Goal: Information Seeking & Learning: Learn about a topic

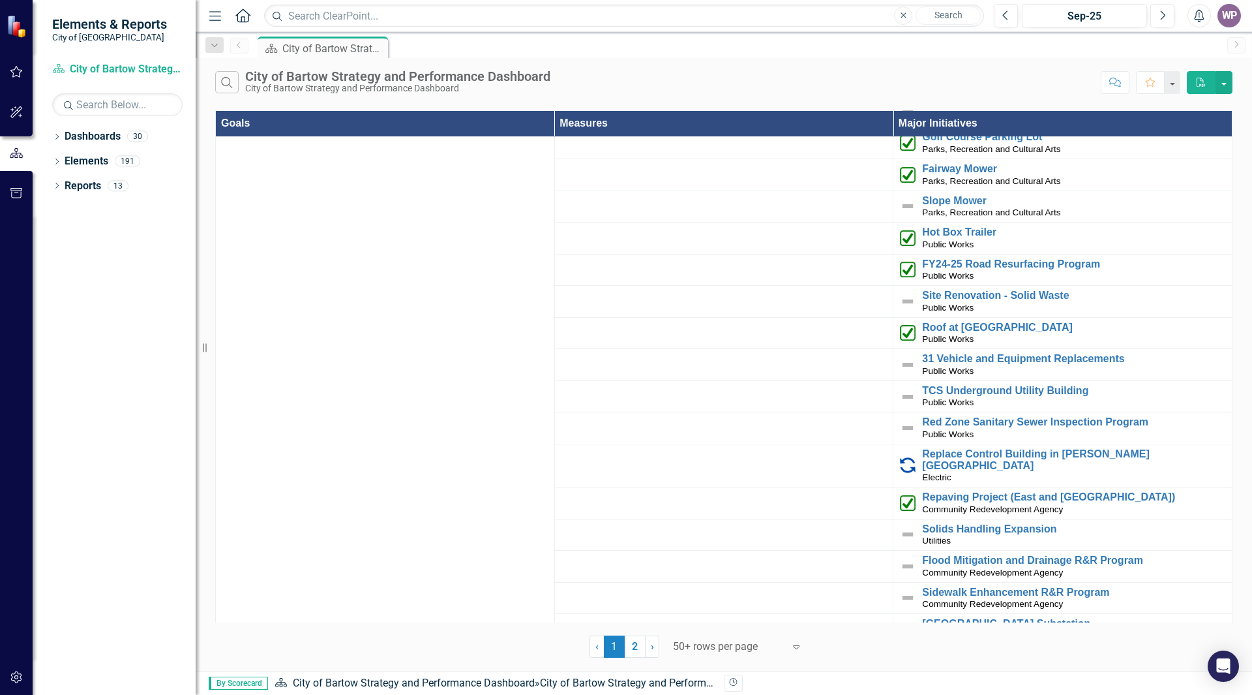
scroll to position [3009, 0]
click at [635, 651] on link "2" at bounding box center [635, 646] width 21 height 22
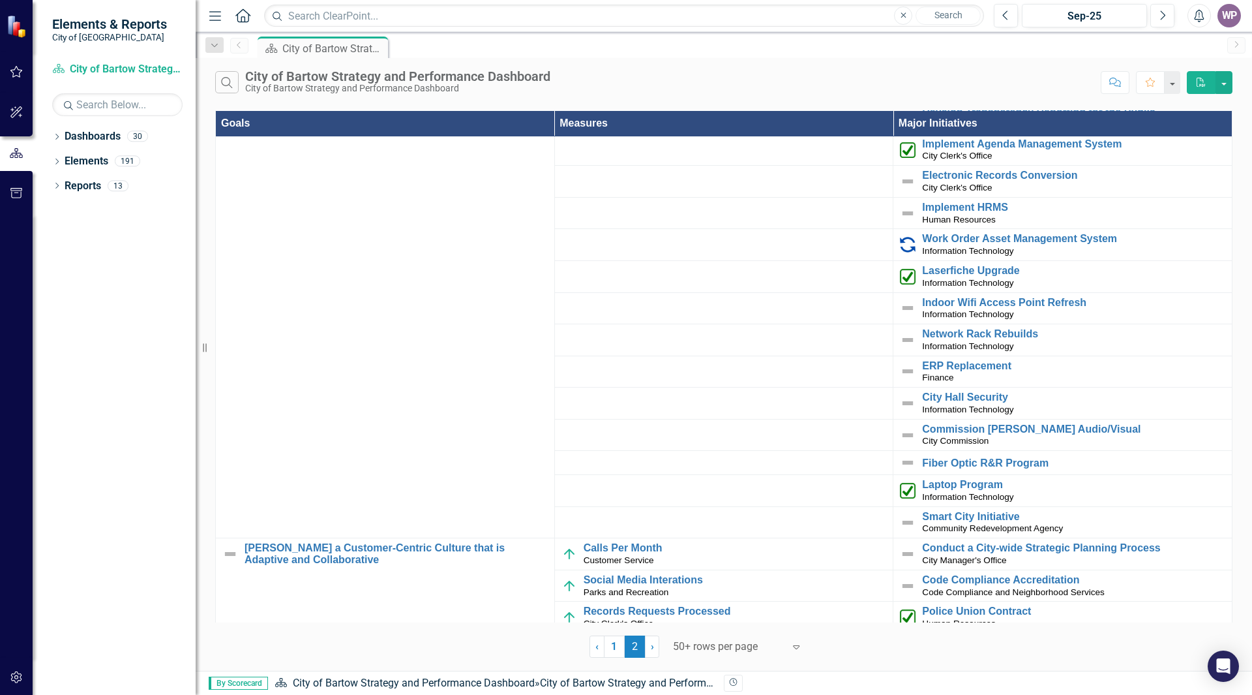
scroll to position [0, 0]
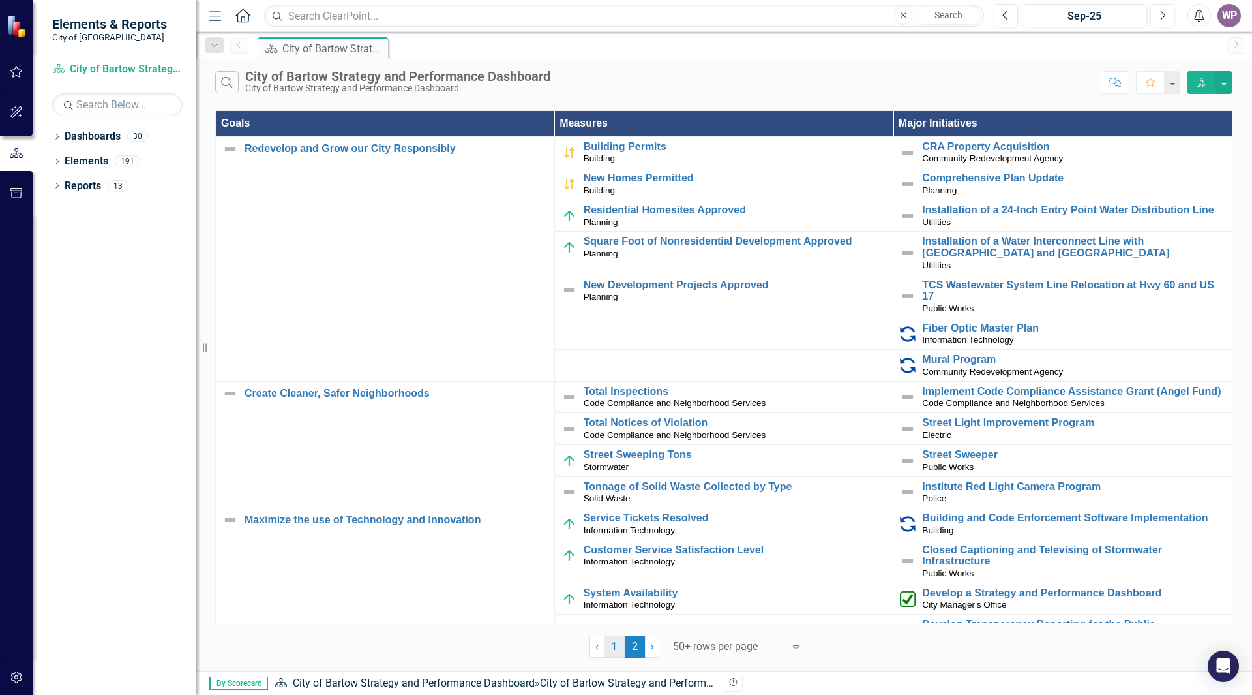
click at [615, 644] on link "1" at bounding box center [614, 646] width 21 height 22
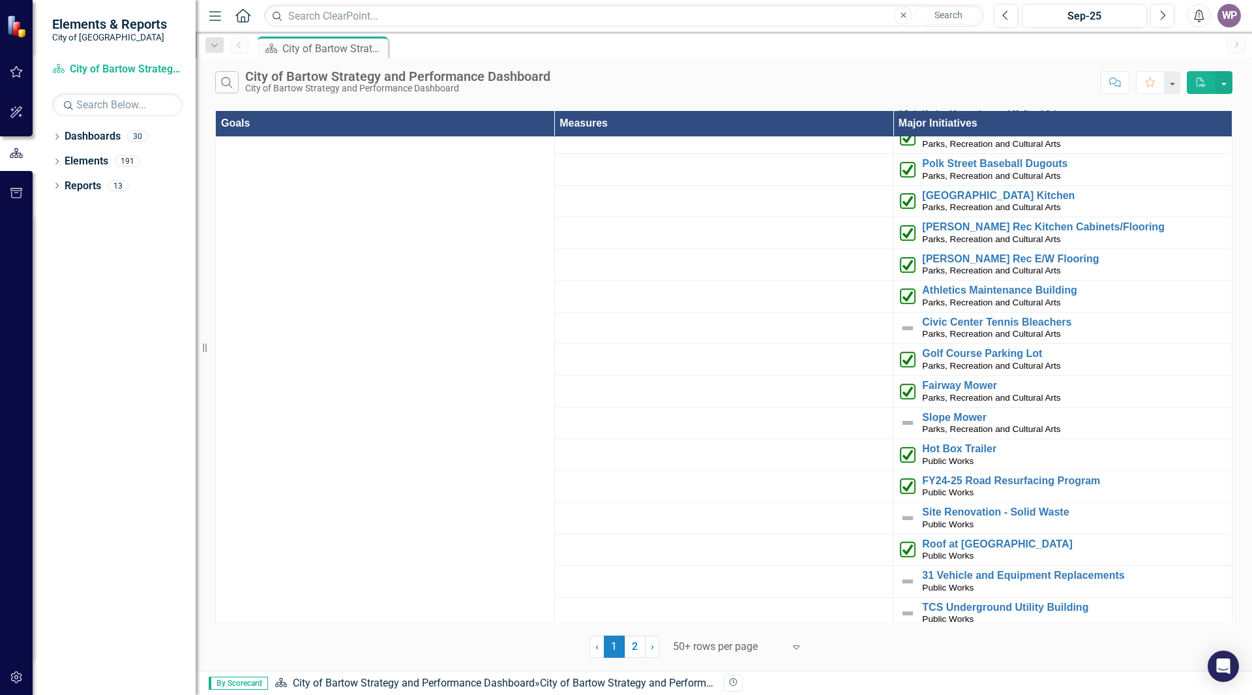
scroll to position [3009, 0]
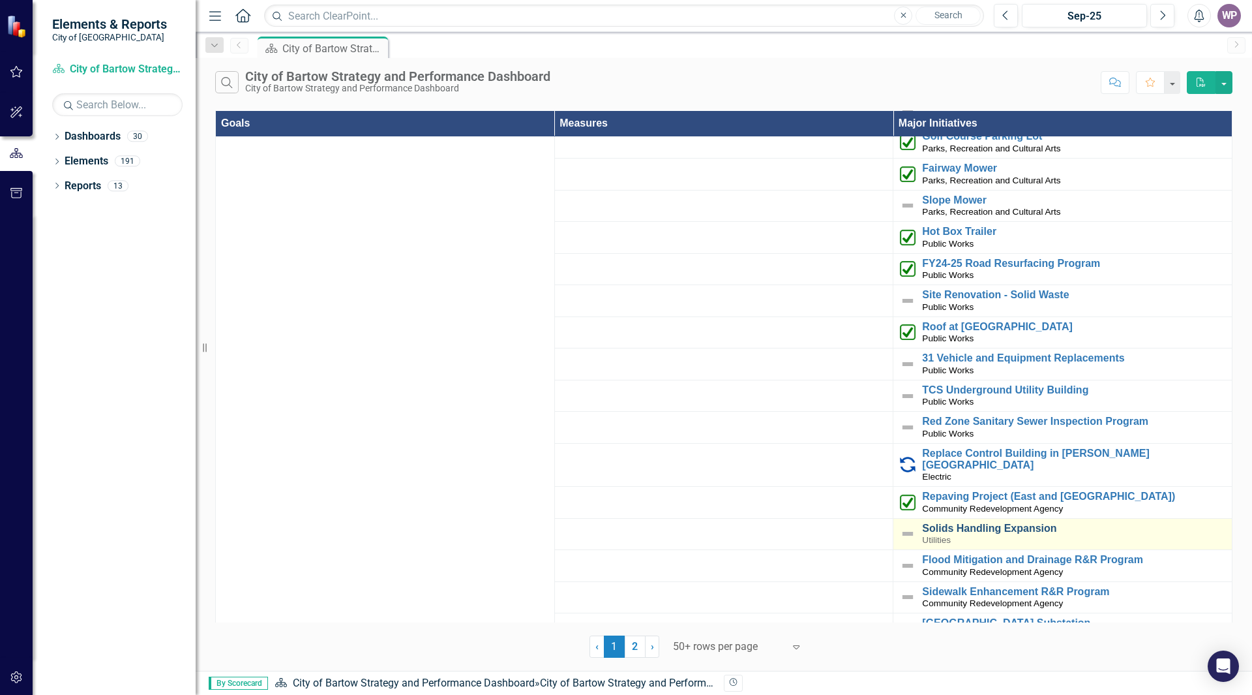
click at [944, 522] on link "Solids Handling Expansion" at bounding box center [1073, 528] width 303 height 12
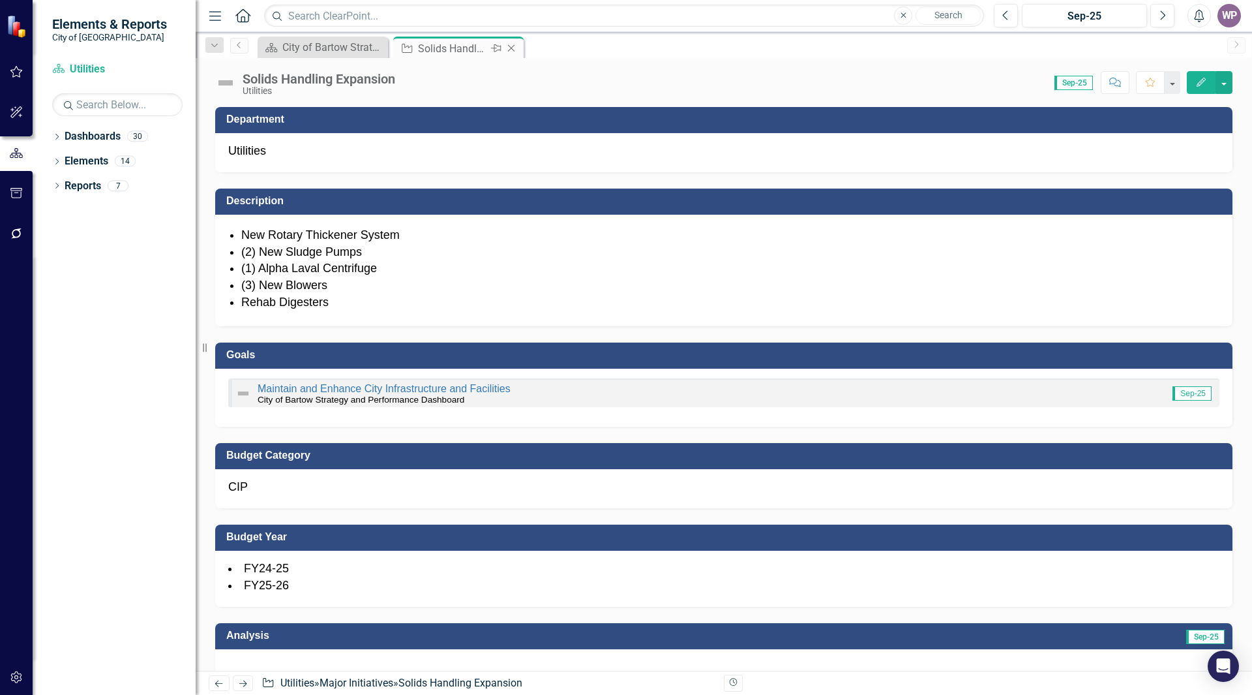
click at [448, 44] on div "Solids Handling Expansion" at bounding box center [453, 48] width 70 height 16
click at [346, 43] on div "City of Bartow Strategy and Performance Dashboard" at bounding box center [325, 47] width 86 height 16
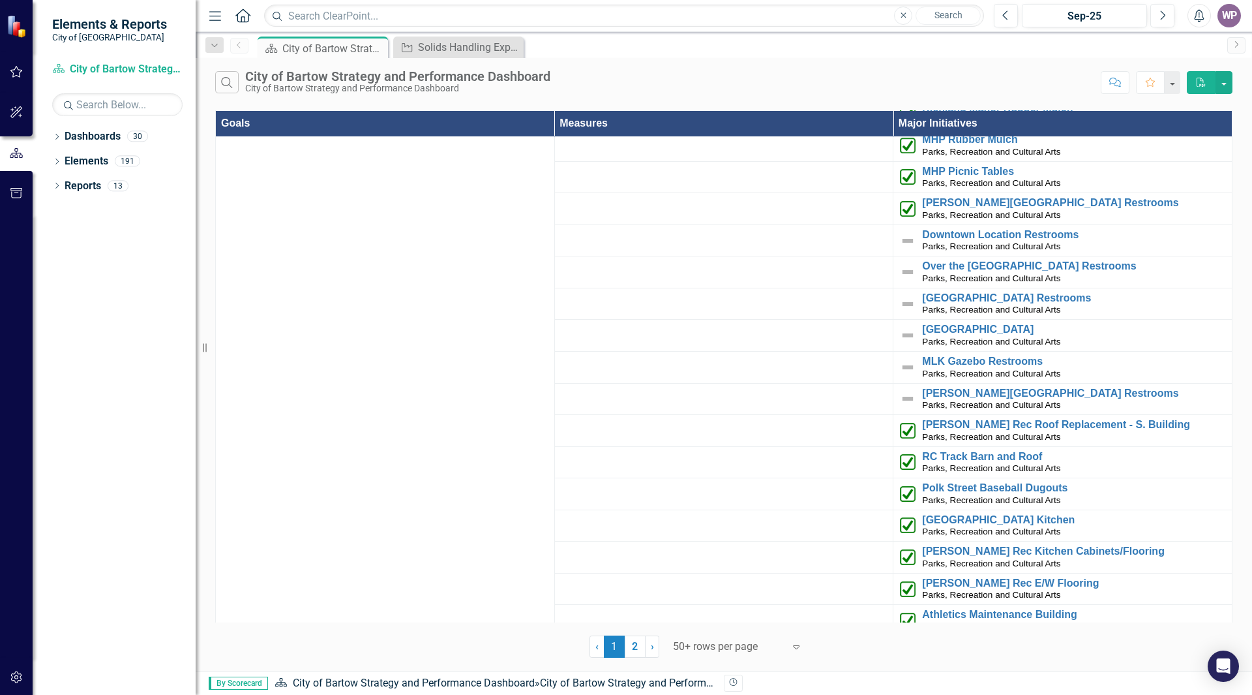
scroll to position [2487, 0]
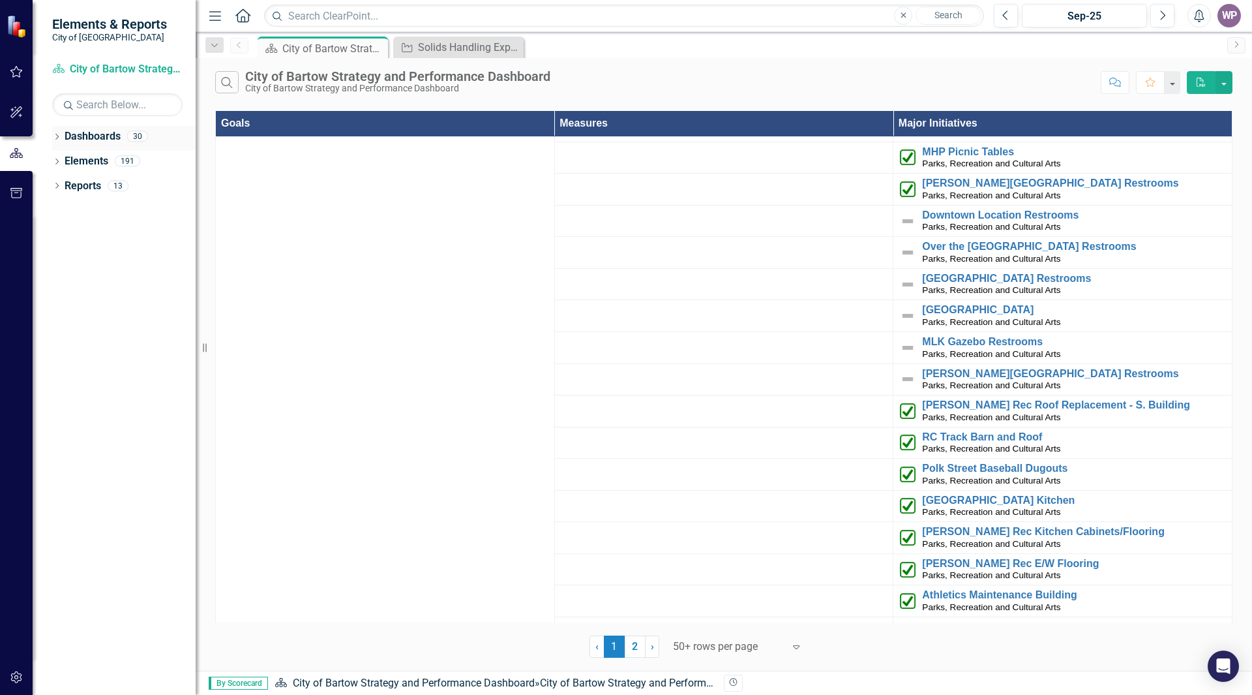
click at [89, 137] on link "Dashboards" at bounding box center [93, 136] width 56 height 15
click at [58, 136] on icon at bounding box center [56, 137] width 3 height 6
click at [58, 136] on icon "Dropdown" at bounding box center [55, 135] width 7 height 9
click at [59, 158] on div "Dropdown" at bounding box center [56, 162] width 9 height 11
click at [123, 232] on link "Major Initiative Major Initiatives" at bounding box center [117, 235] width 93 height 15
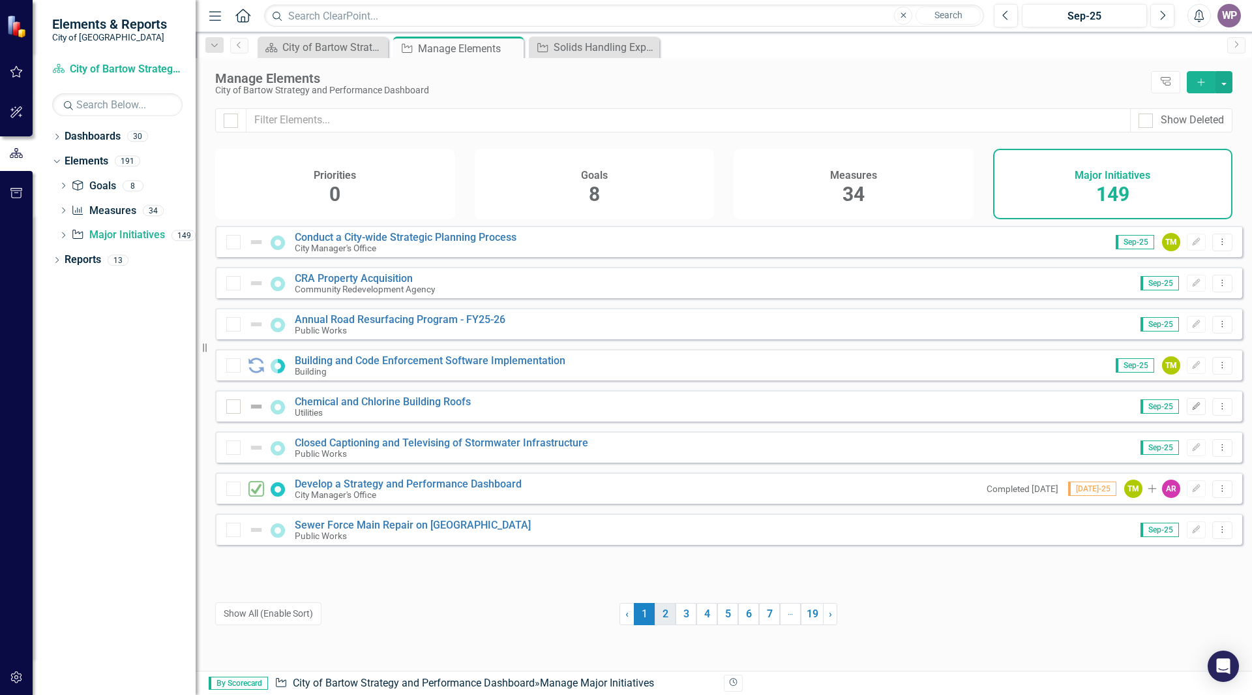
click at [655, 615] on link "2" at bounding box center [665, 614] width 21 height 22
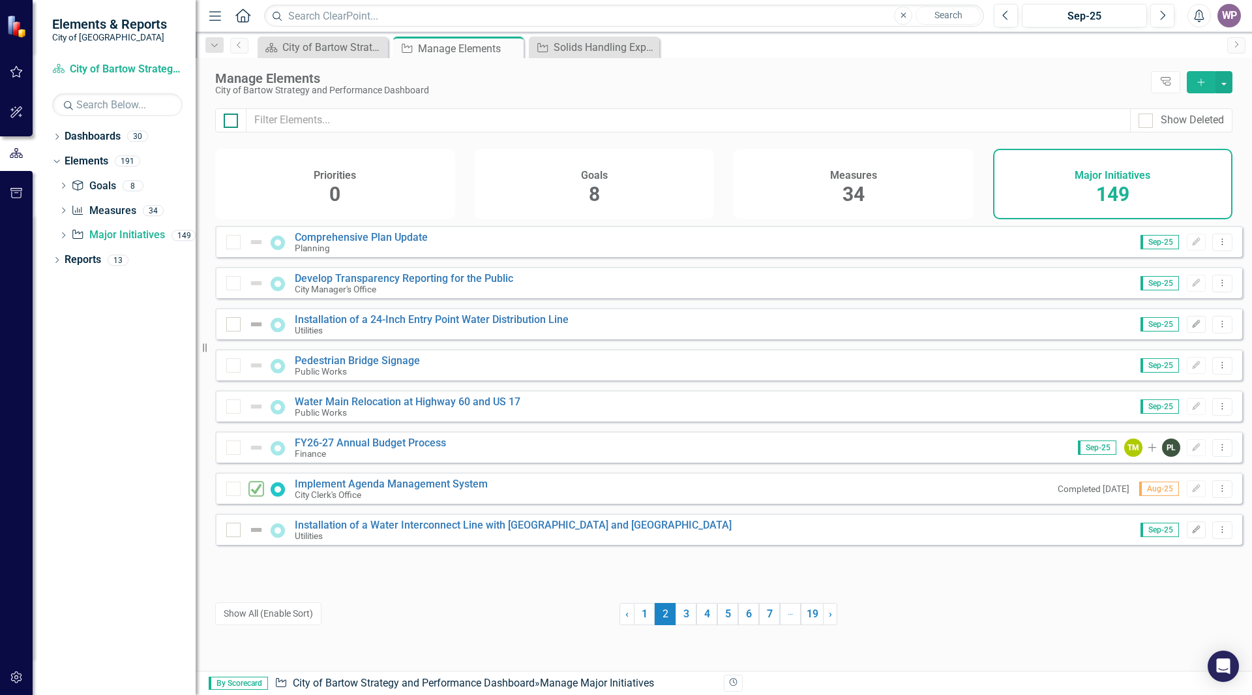
click at [230, 118] on input "checkbox" at bounding box center [228, 117] width 8 height 8
checkbox input "true"
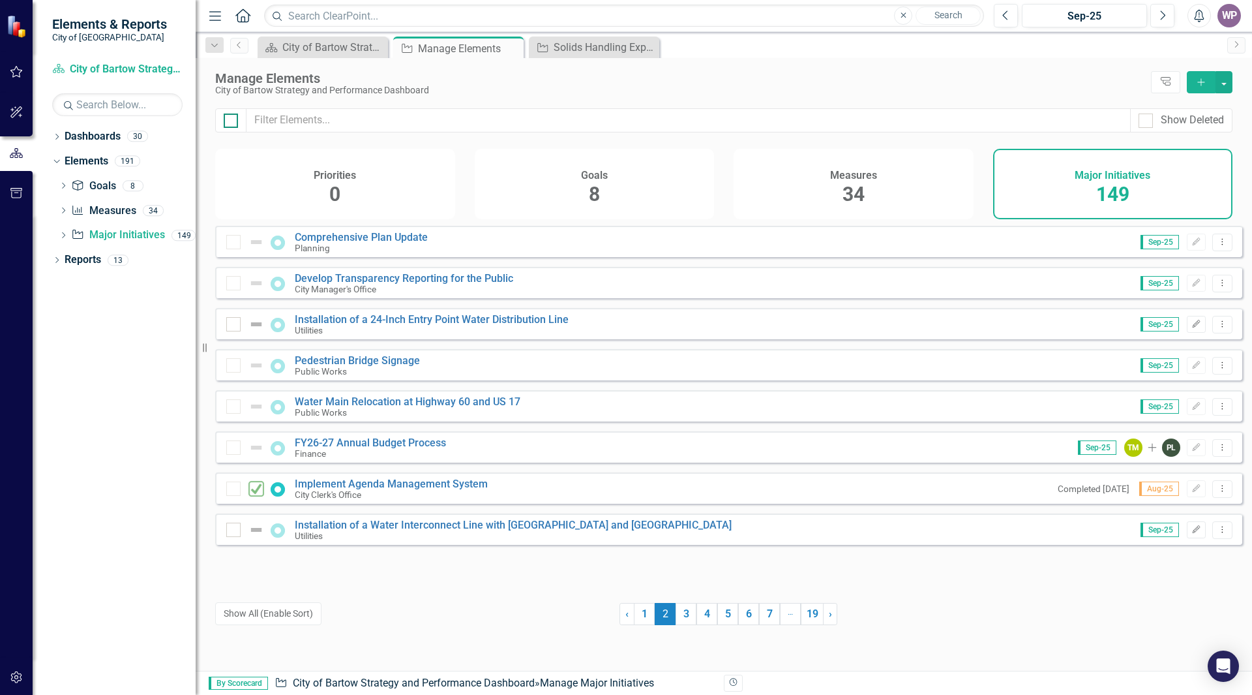
checkbox input "true"
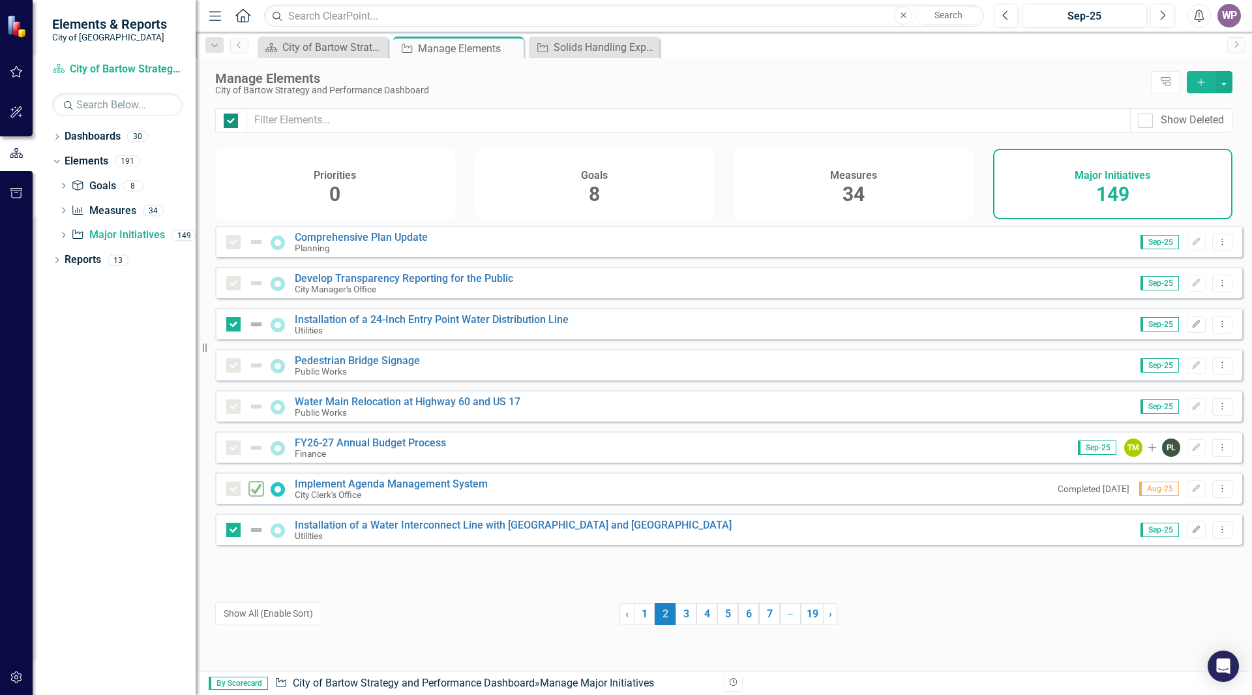
click at [234, 125] on div at bounding box center [231, 120] width 14 height 14
click at [232, 122] on input "checkbox" at bounding box center [228, 117] width 8 height 8
checkbox input "false"
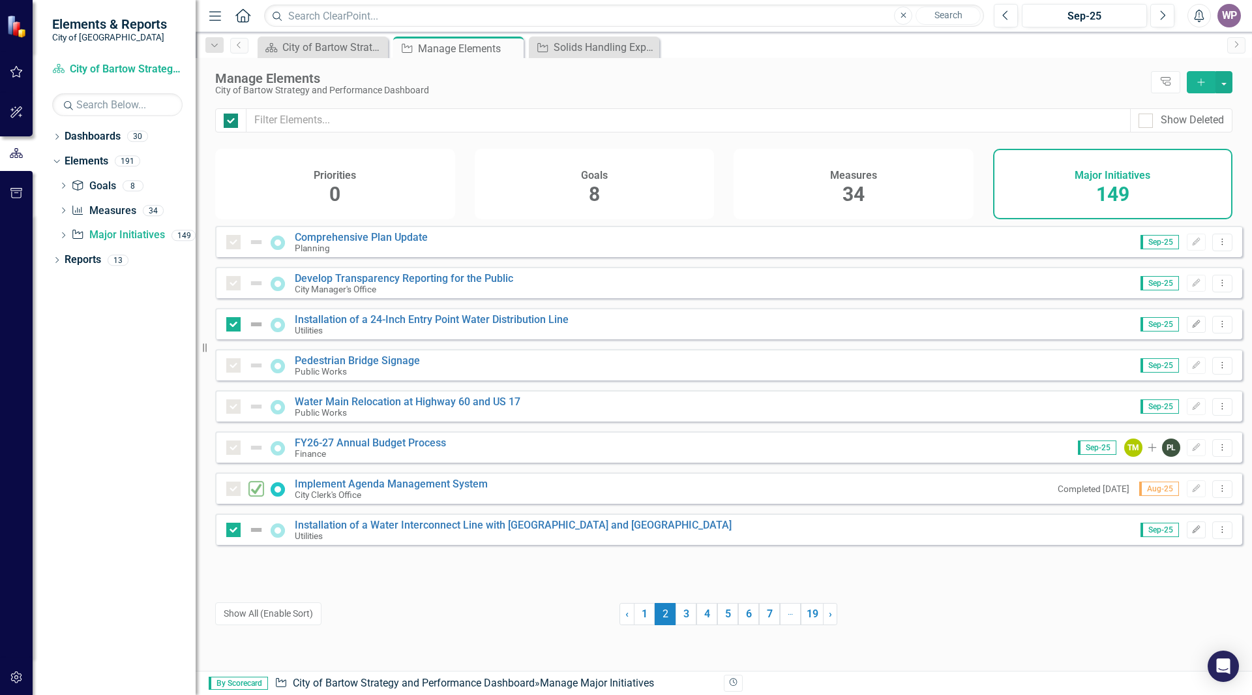
checkbox input "false"
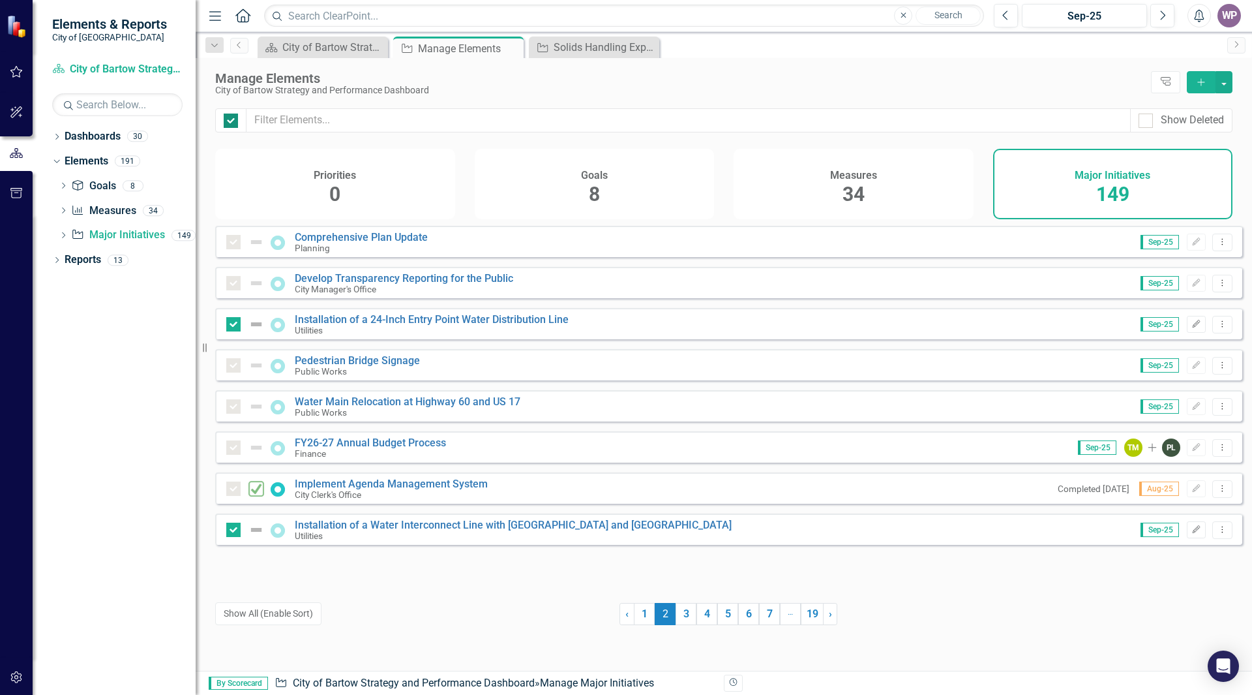
checkbox input "false"
click at [669, 612] on span "2 (current)" at bounding box center [665, 614] width 21 height 22
click at [683, 612] on link "3" at bounding box center [686, 614] width 21 height 22
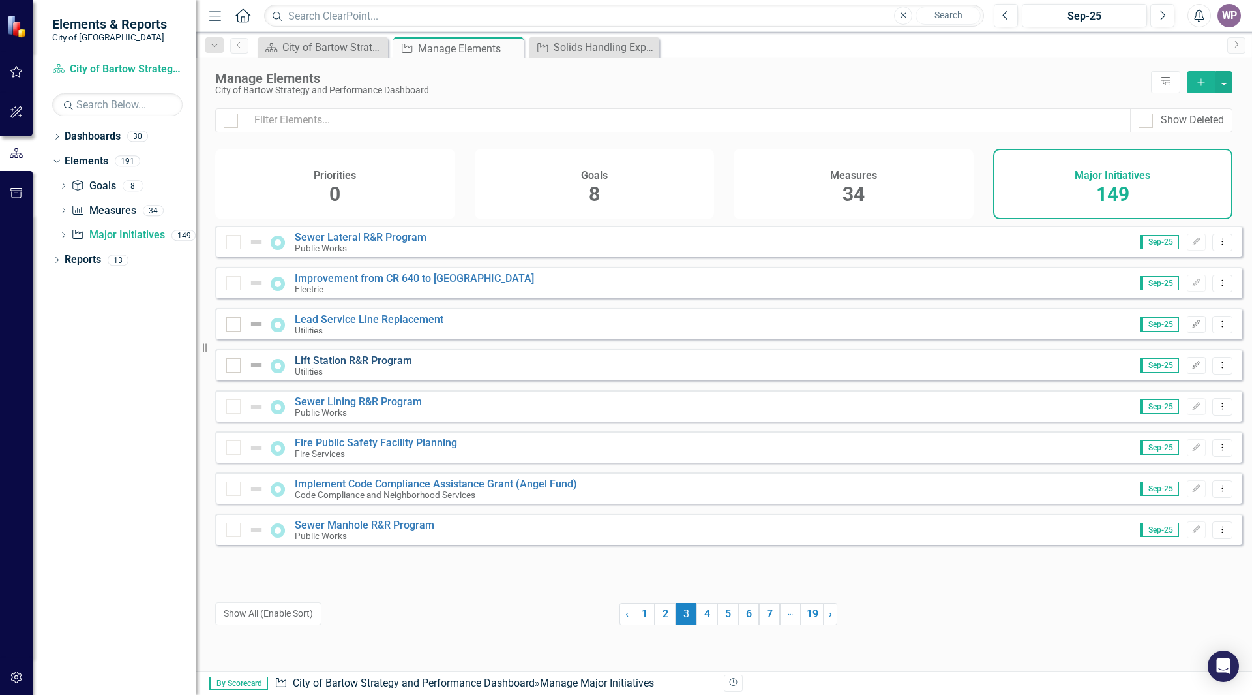
click at [348, 367] on link "Lift Station R&R Program" at bounding box center [353, 360] width 117 height 12
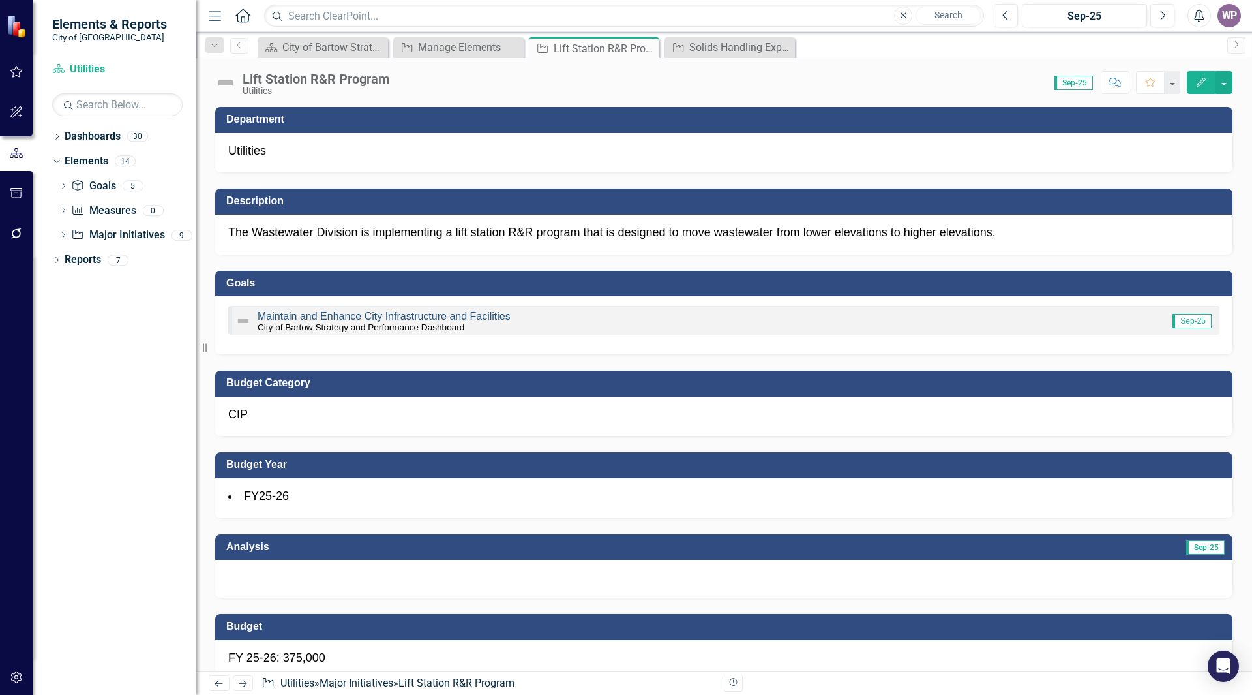
click at [444, 319] on link "Maintain and Enhance City Infrastructure and Facilities" at bounding box center [384, 315] width 253 height 11
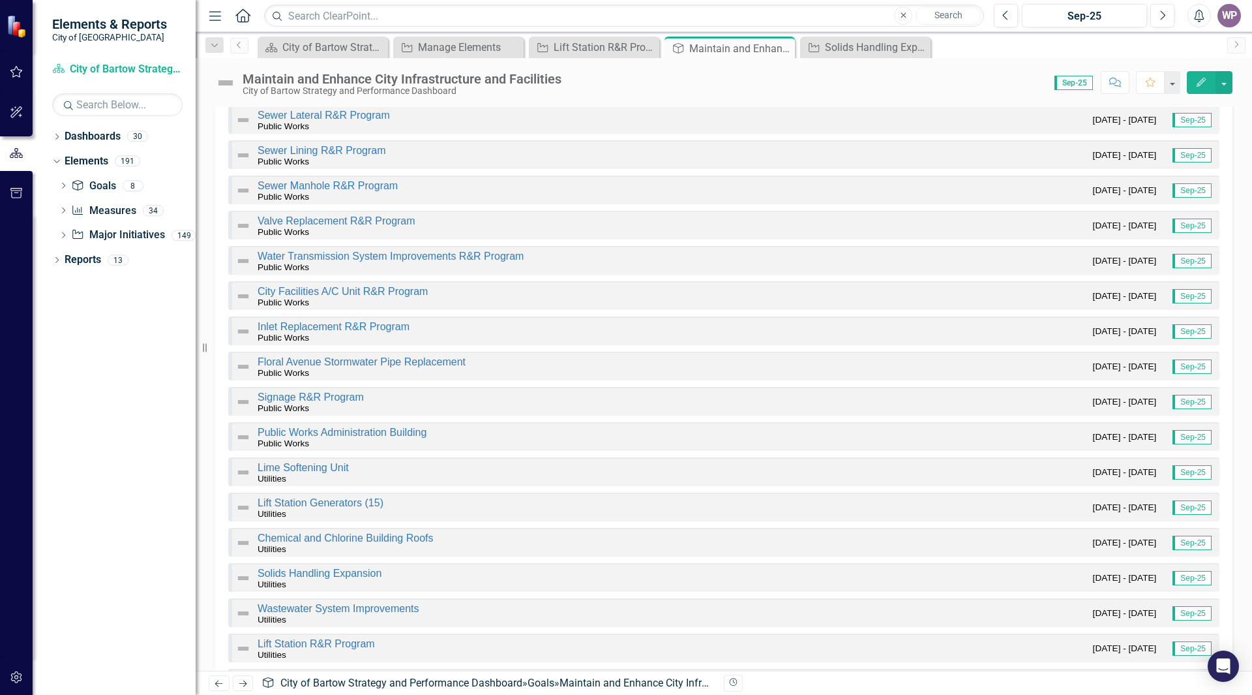
scroll to position [2169, 0]
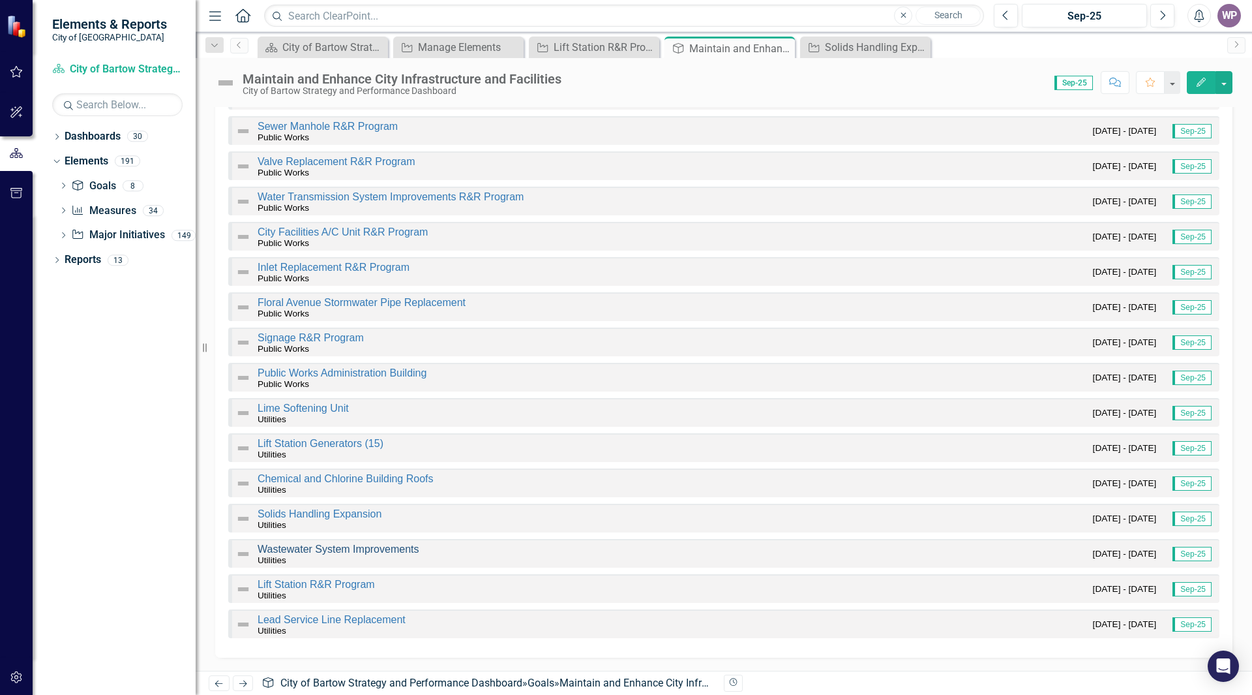
click at [320, 550] on link "Wastewater System Improvements" at bounding box center [338, 548] width 161 height 11
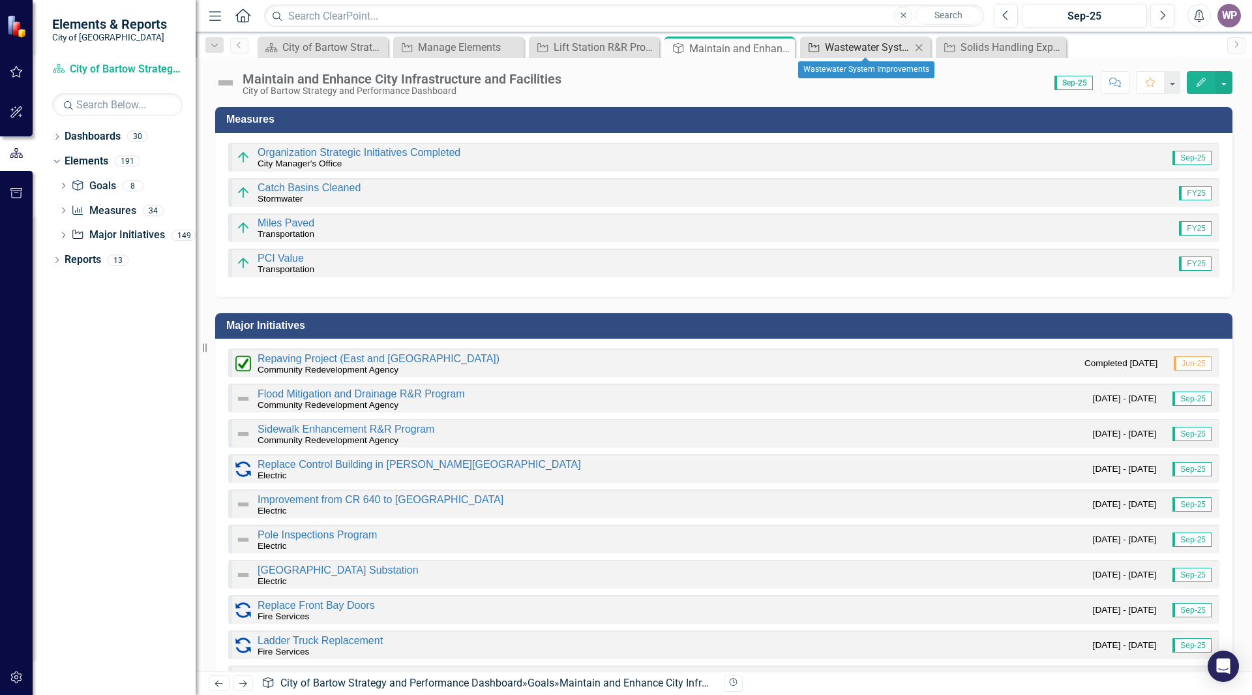
click at [884, 51] on div "Wastewater System Improvements" at bounding box center [868, 47] width 86 height 16
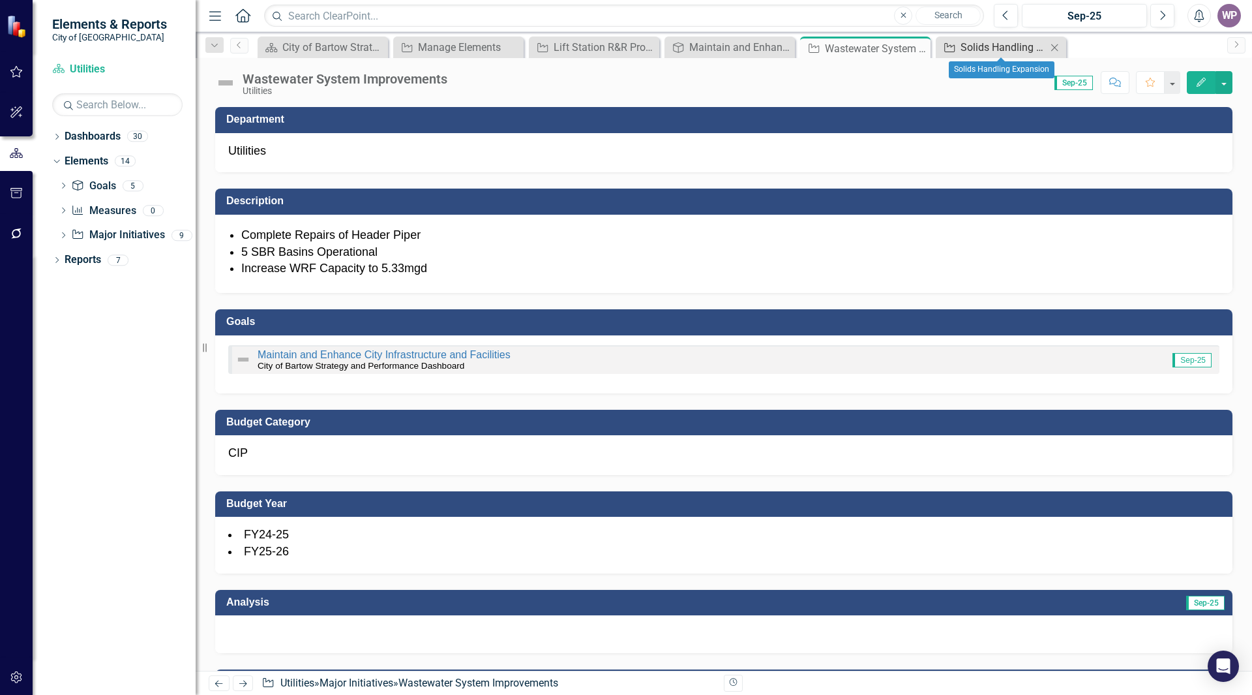
click at [1019, 48] on div "Solids Handling Expansion" at bounding box center [1004, 47] width 86 height 16
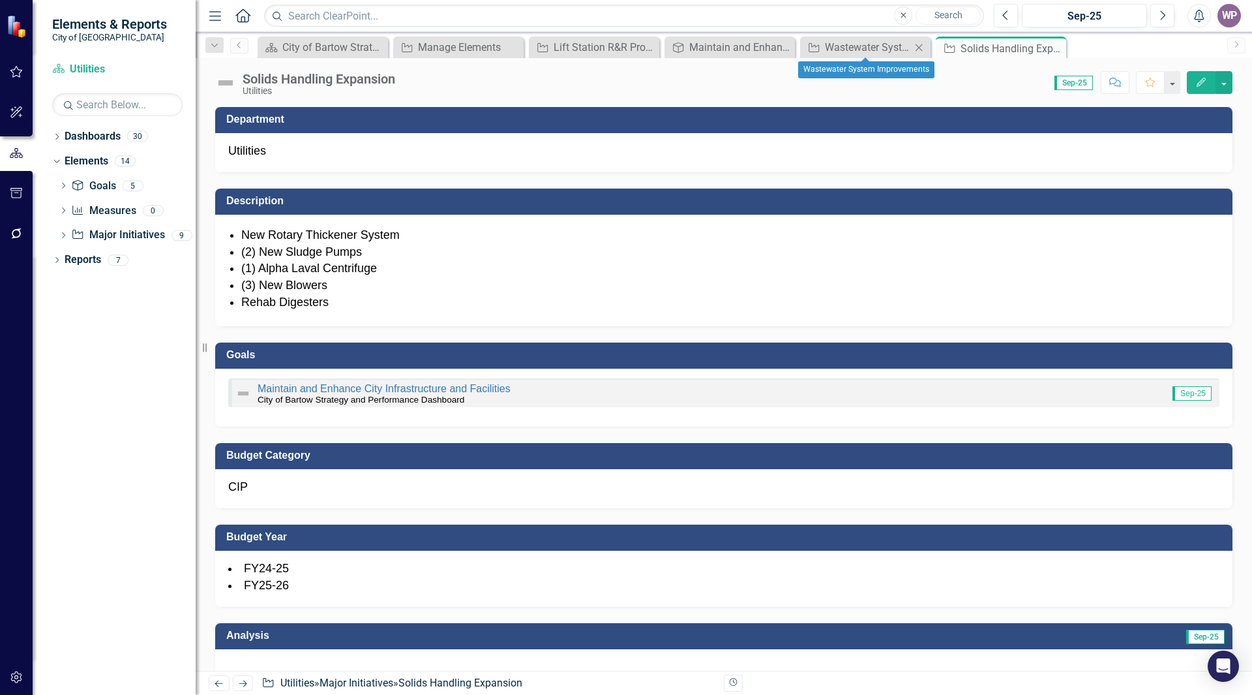
click at [920, 46] on icon "Close" at bounding box center [918, 47] width 13 height 10
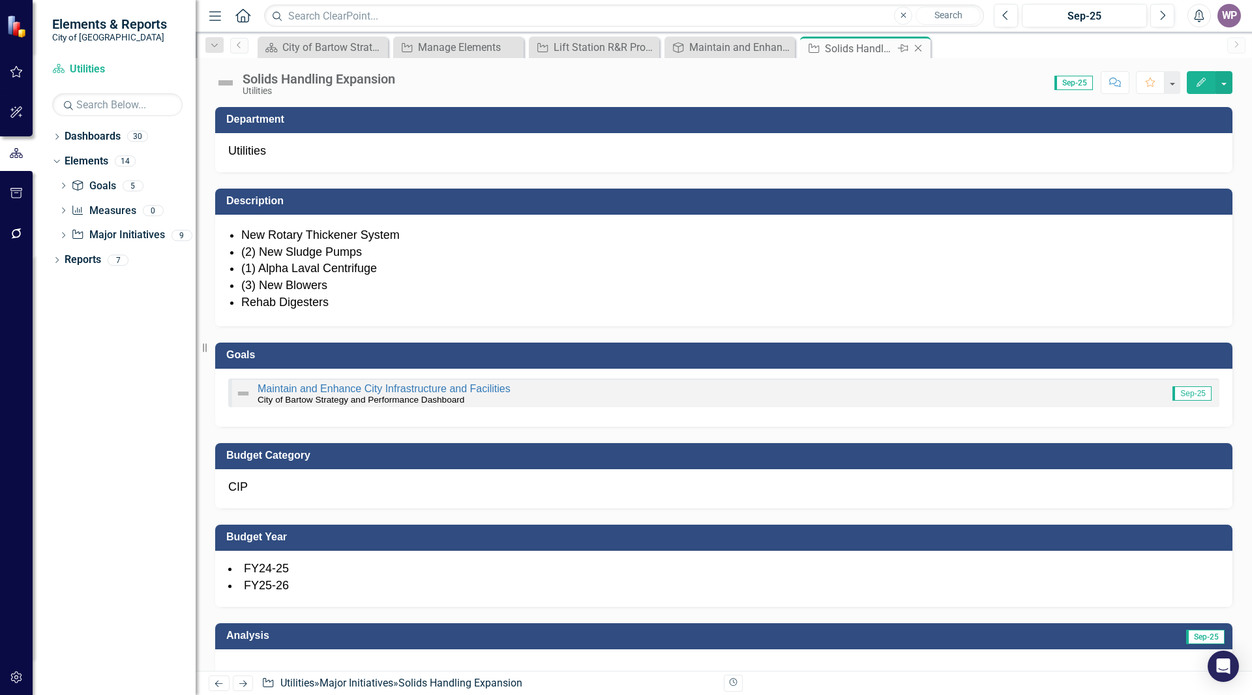
click at [919, 45] on icon "Close" at bounding box center [918, 48] width 13 height 10
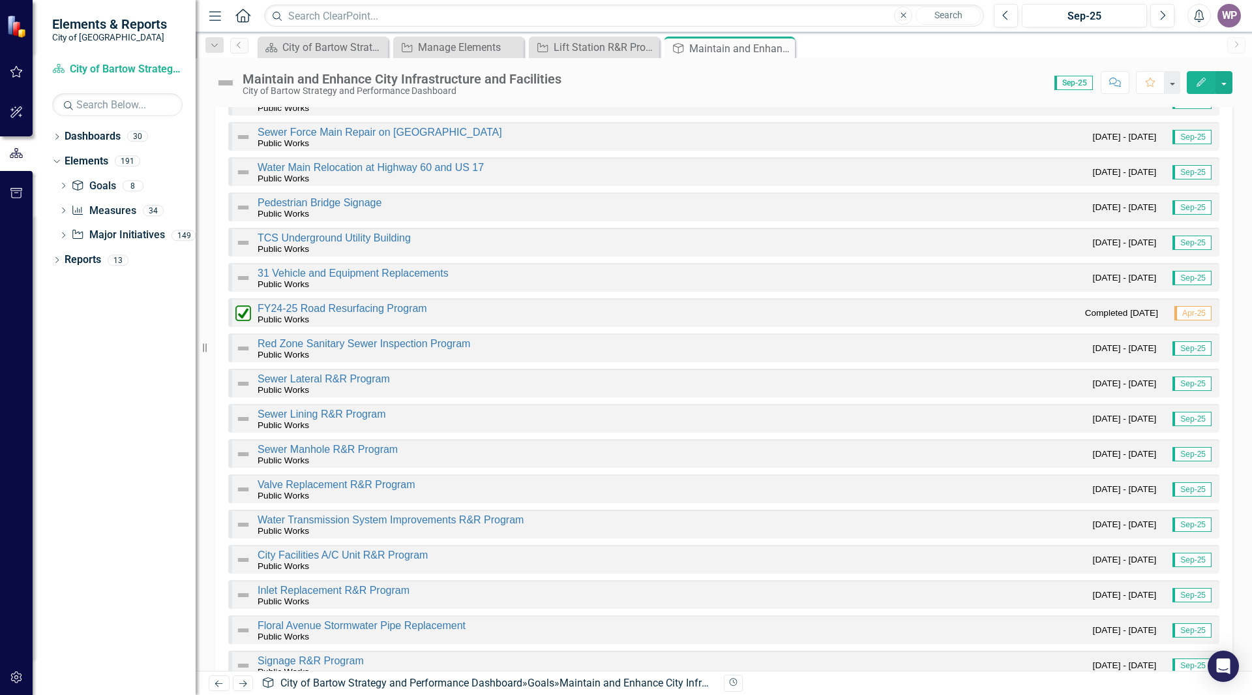
scroll to position [1647, 0]
